Goal: Task Accomplishment & Management: Complete application form

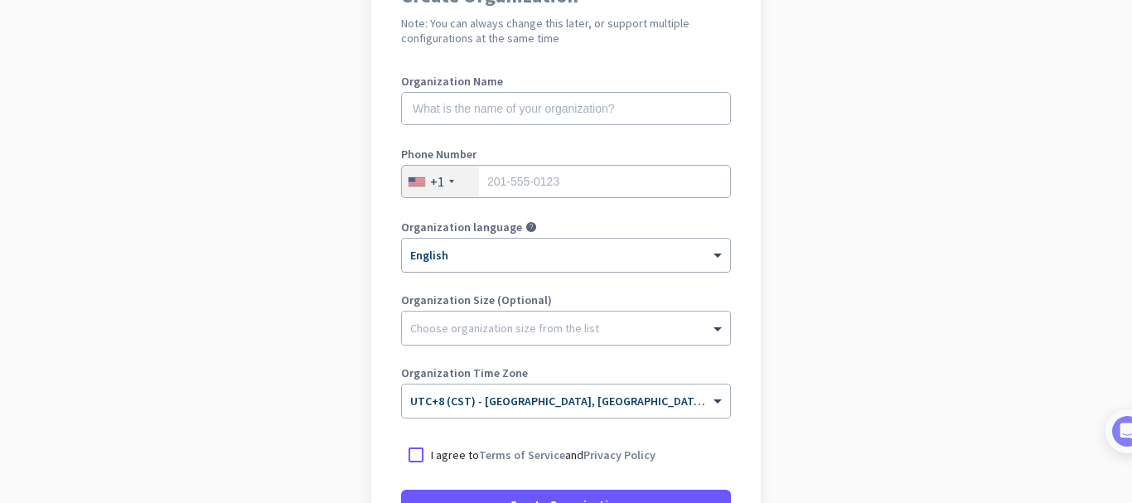
scroll to position [83, 0]
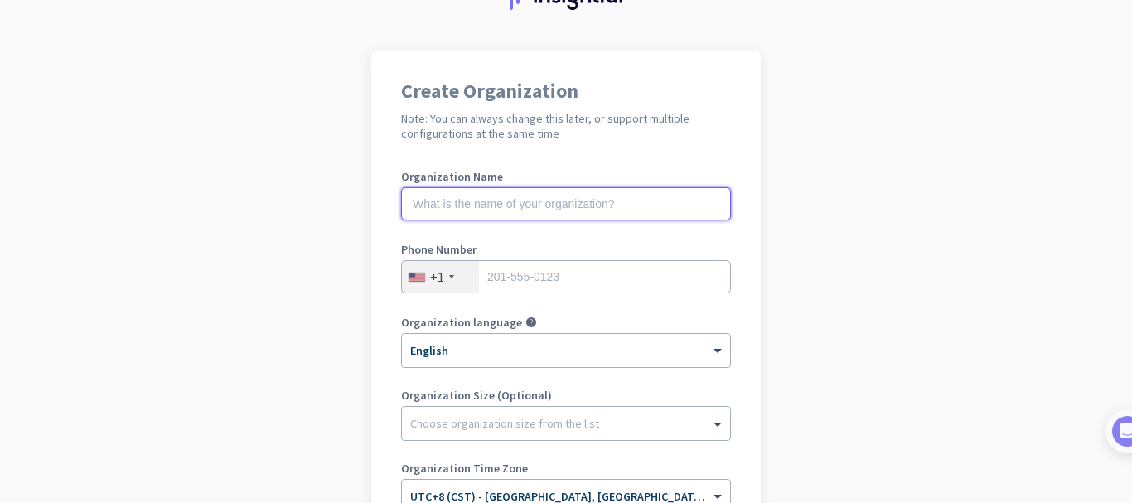
click at [460, 195] on input "text" at bounding box center [566, 203] width 330 height 33
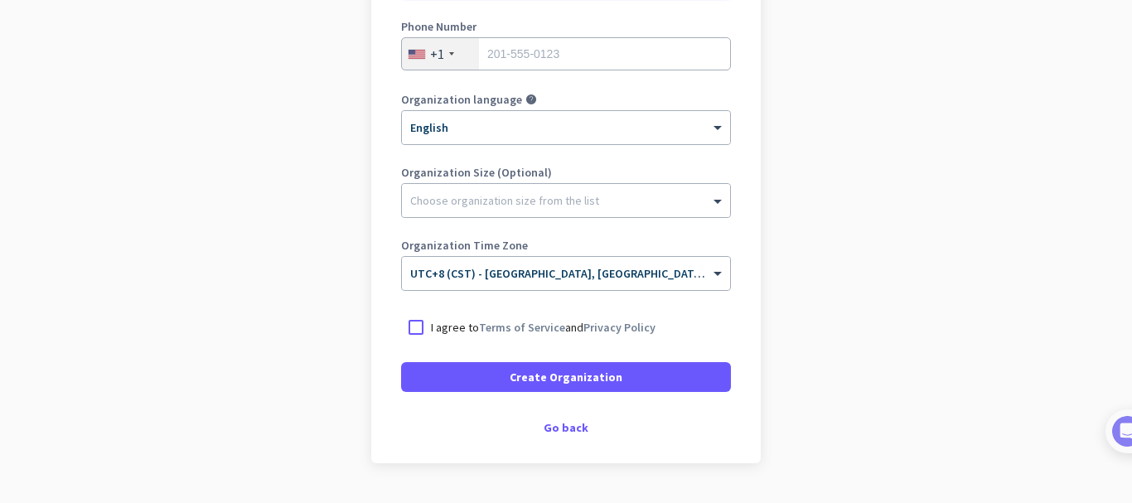
scroll to position [332, 0]
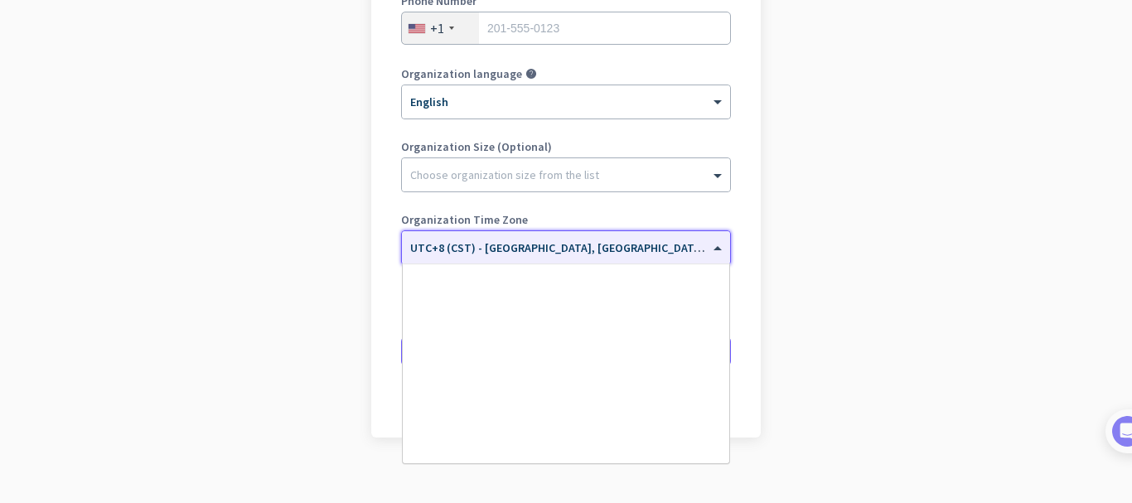
click at [495, 256] on div "× UTC+8 (CST) - [GEOGRAPHIC_DATA], [GEOGRAPHIC_DATA], [GEOGRAPHIC_DATA], [GEOGR…" at bounding box center [566, 247] width 328 height 33
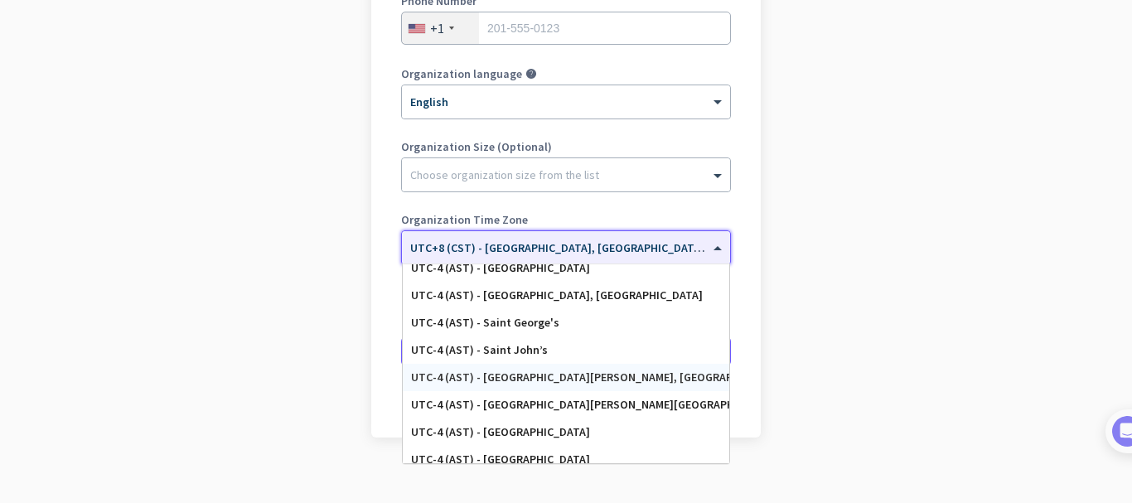
scroll to position [1584, 0]
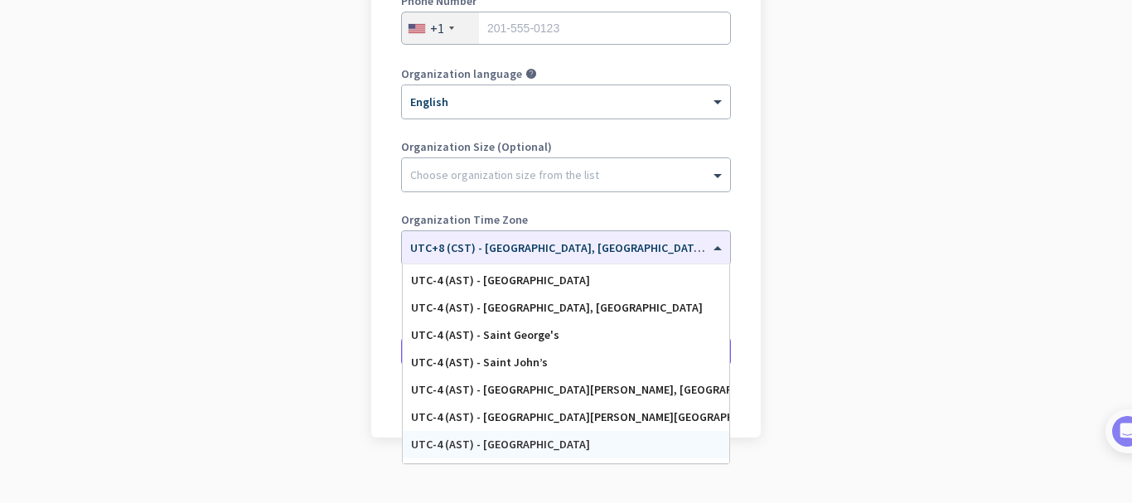
click at [87, 60] on app-onboarding-organization "Create Organization Note: You can always change this later, or support multiple…" at bounding box center [566, 162] width 1132 height 718
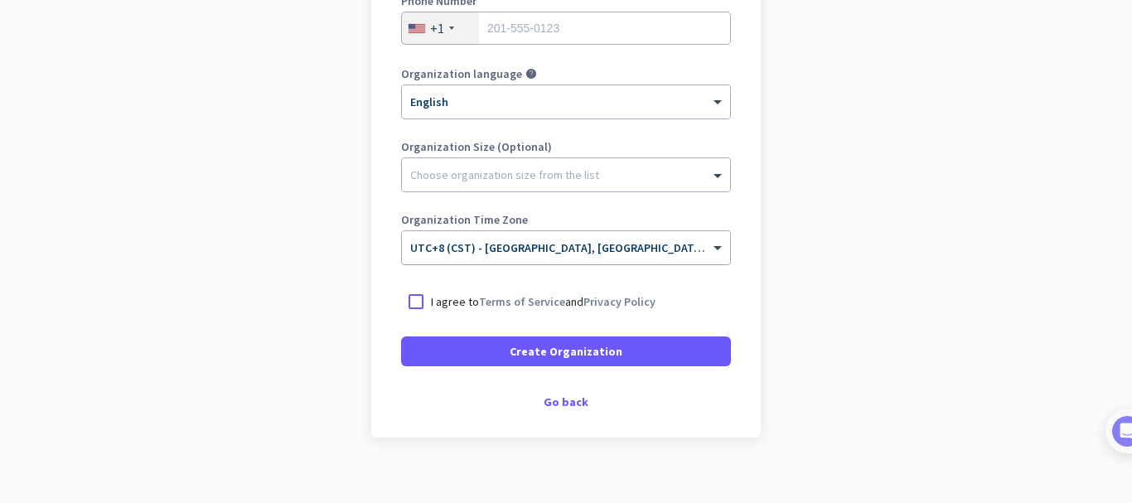
click at [517, 238] on input "text" at bounding box center [549, 242] width 279 height 12
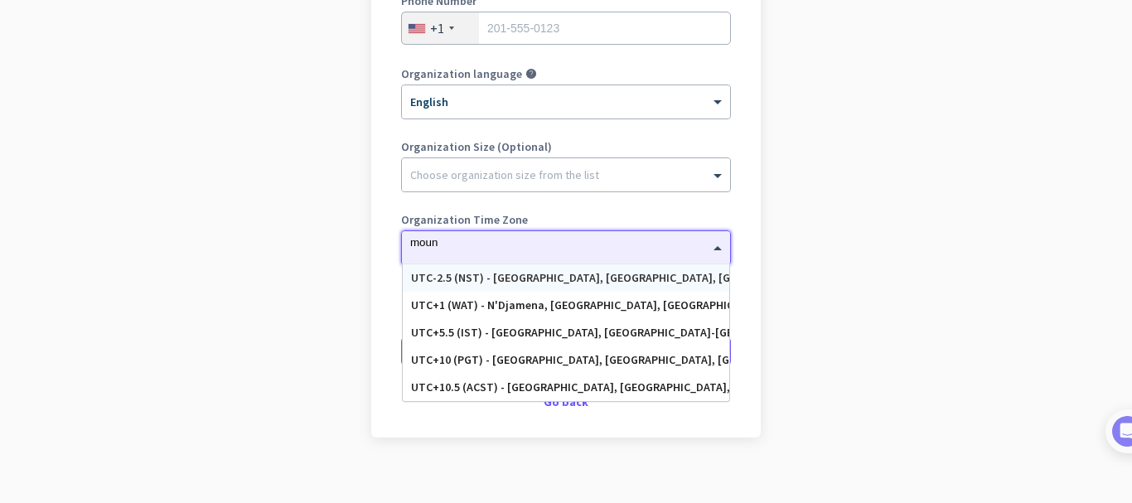
scroll to position [0, 0]
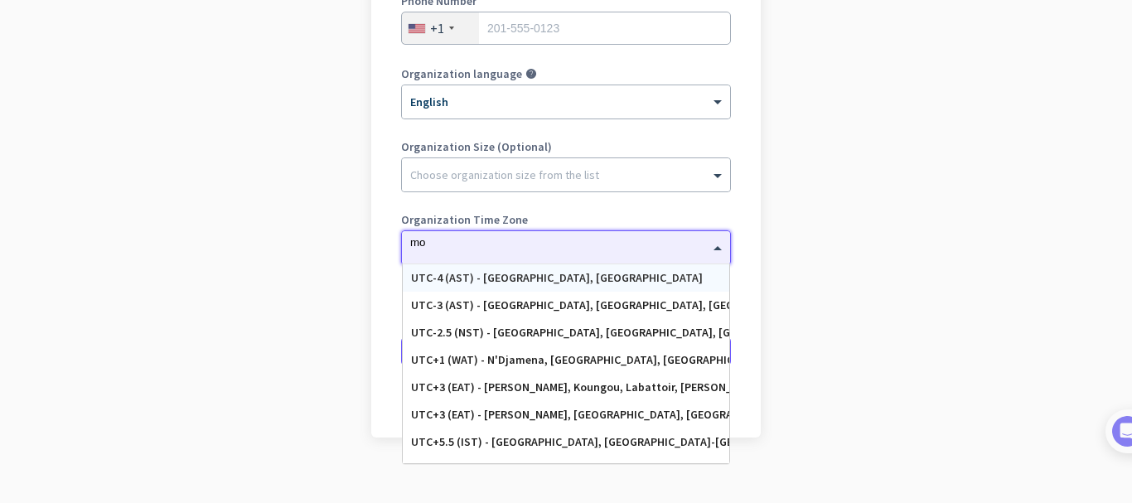
type input "m"
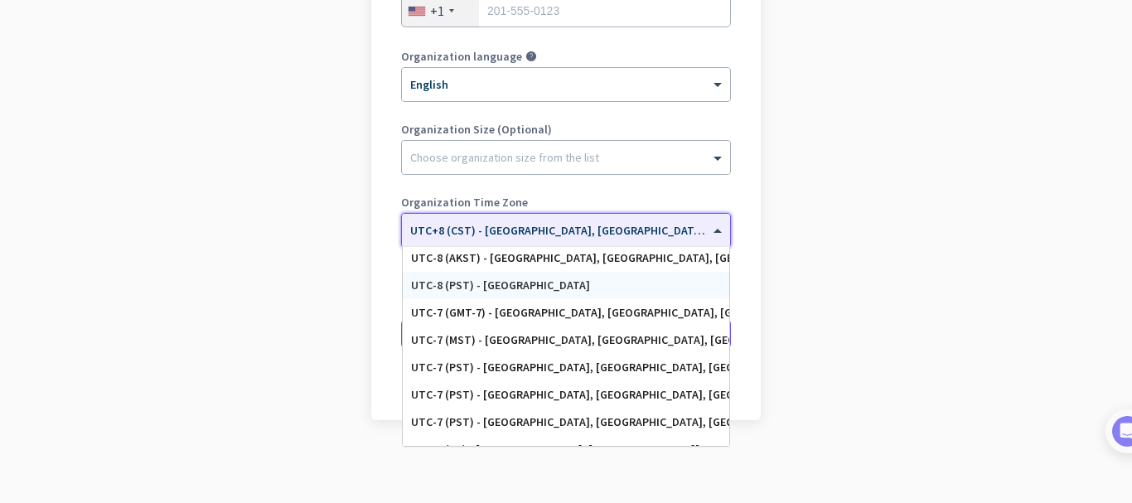
scroll to position [332, 0]
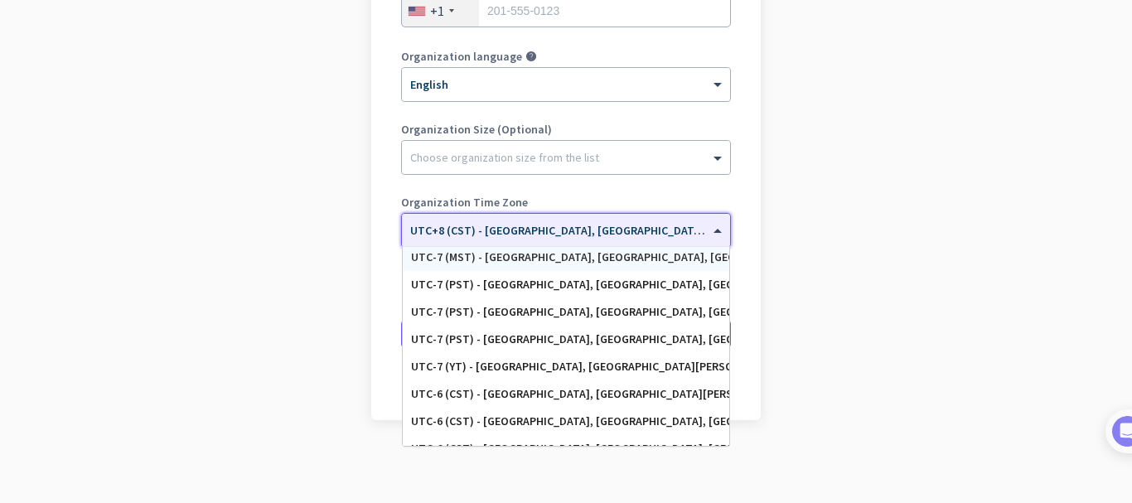
click at [525, 261] on div "UTC-7 (MST) - [GEOGRAPHIC_DATA], [GEOGRAPHIC_DATA], [GEOGRAPHIC_DATA], [PERSON_…" at bounding box center [566, 257] width 310 height 14
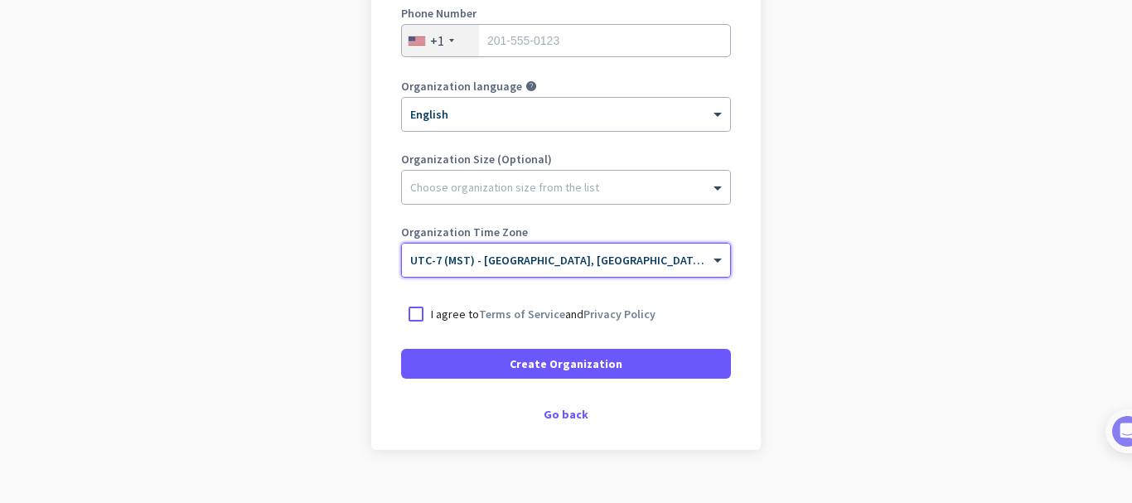
scroll to position [349, 0]
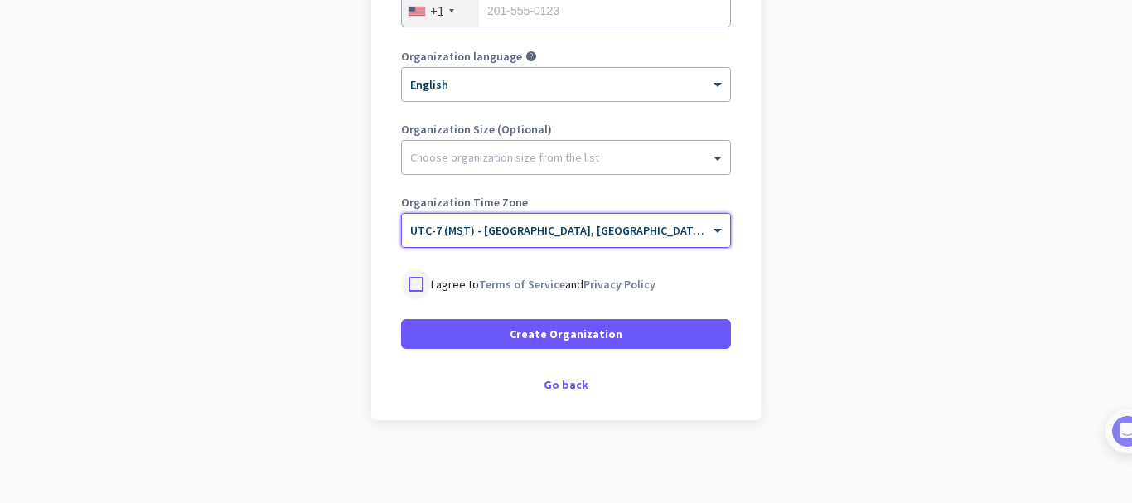
click at [405, 282] on div at bounding box center [416, 284] width 30 height 30
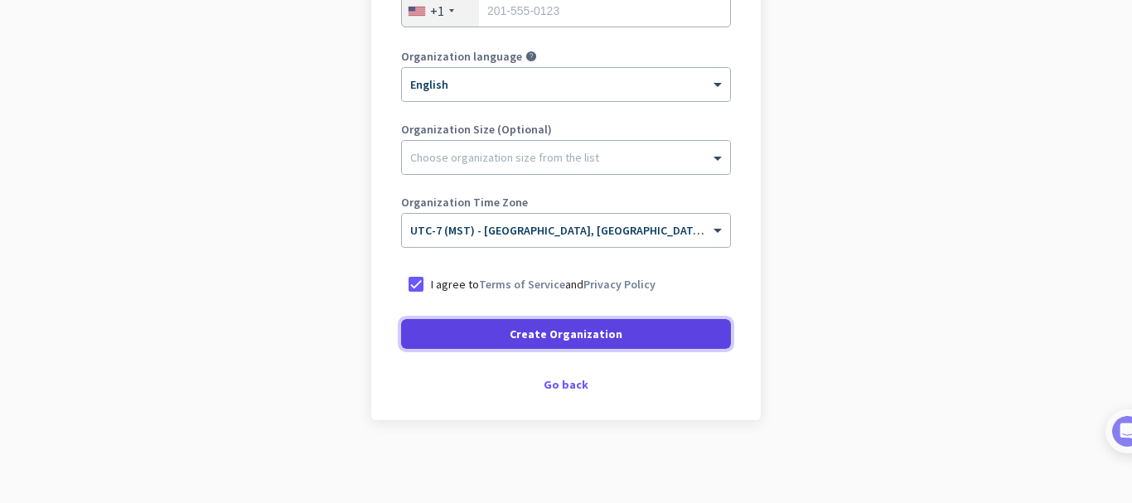
click at [478, 342] on span at bounding box center [566, 334] width 330 height 40
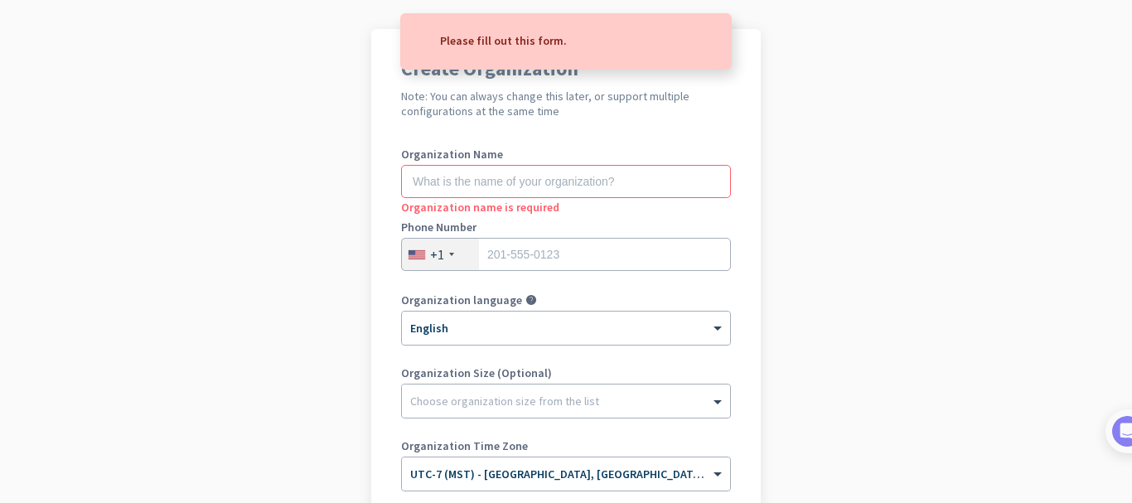
scroll to position [100, 0]
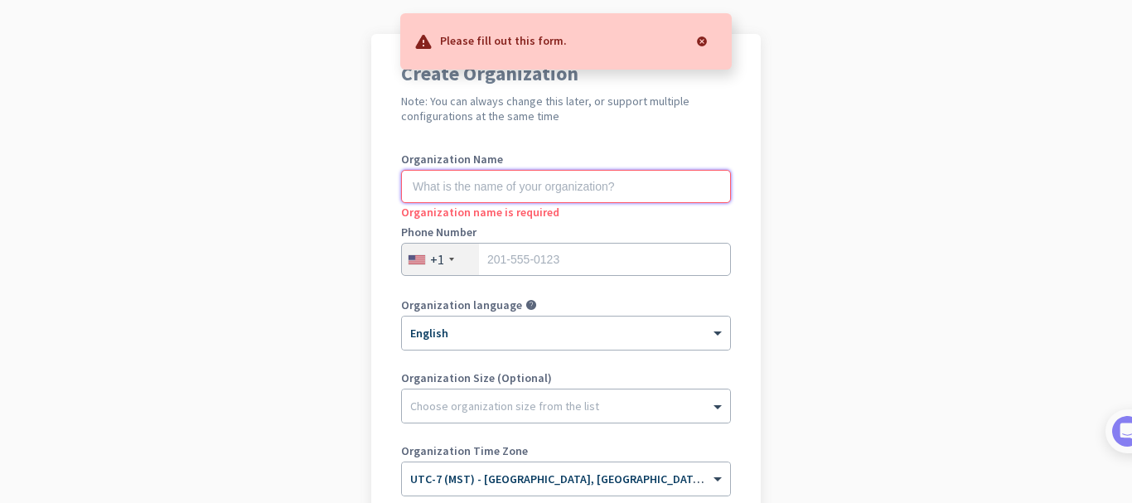
click at [459, 187] on input "text" at bounding box center [566, 186] width 330 height 33
